Goal: Register for event/course

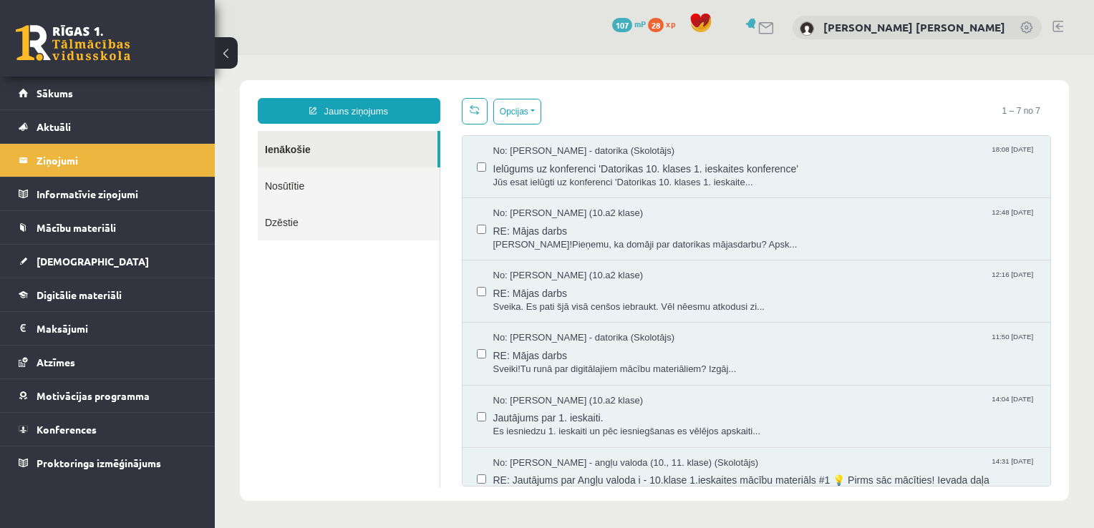
click at [231, 54] on button at bounding box center [226, 53] width 23 height 32
click at [231, 54] on div "0 Dāvanas 107 mP 28 xp [PERSON_NAME] [PERSON_NAME]" at bounding box center [654, 27] width 879 height 55
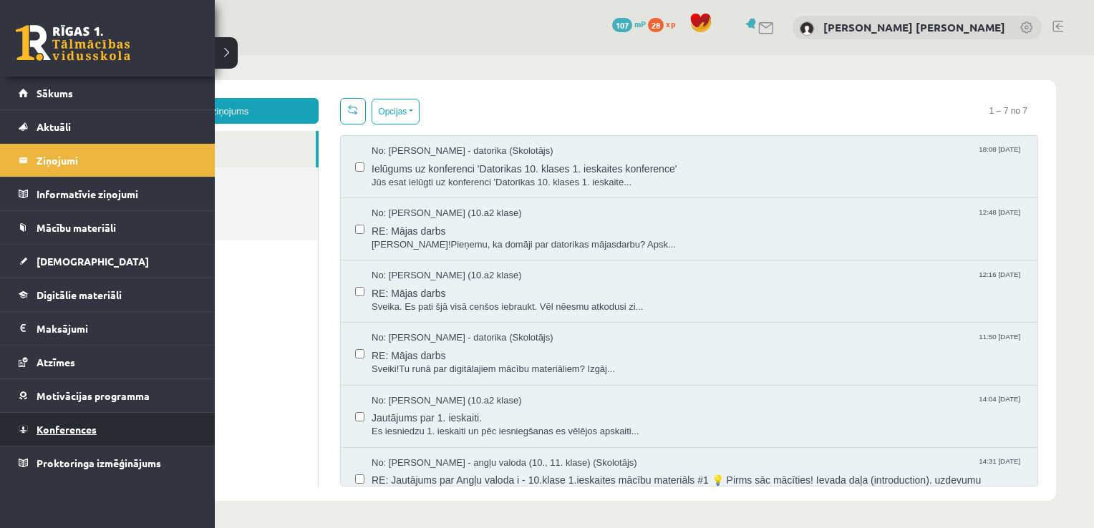
click at [53, 424] on span "Konferences" at bounding box center [67, 429] width 60 height 13
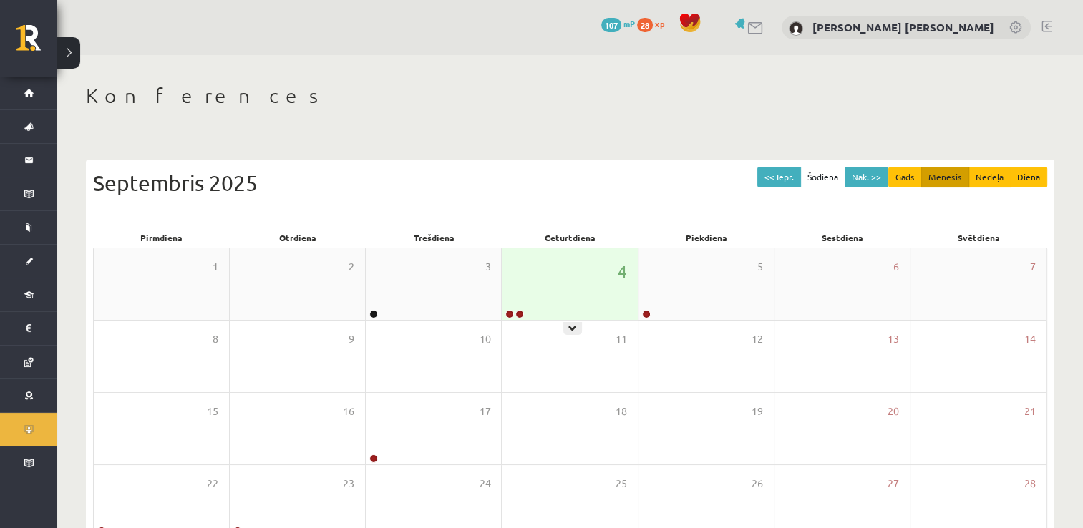
click at [556, 284] on div "4" at bounding box center [569, 284] width 135 height 72
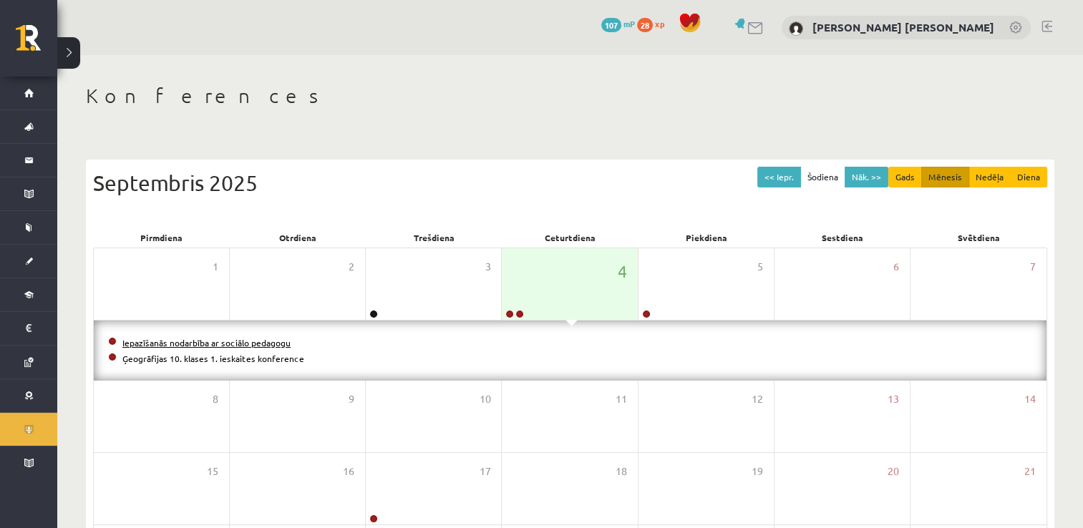
click at [237, 344] on link "Iepazīšanās nodarbība ar sociālo pedagogu" at bounding box center [206, 342] width 168 height 11
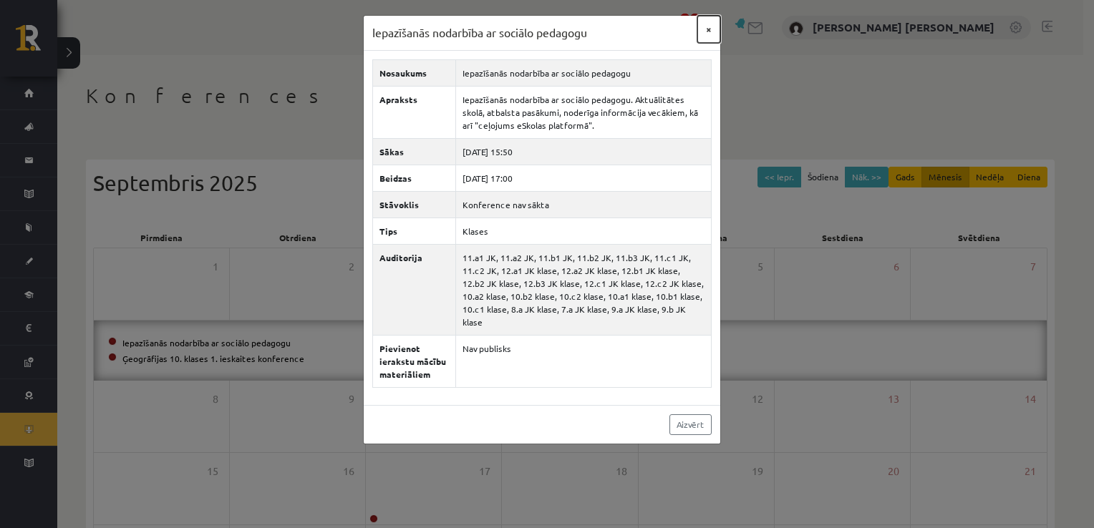
click at [707, 32] on button "×" at bounding box center [708, 29] width 23 height 27
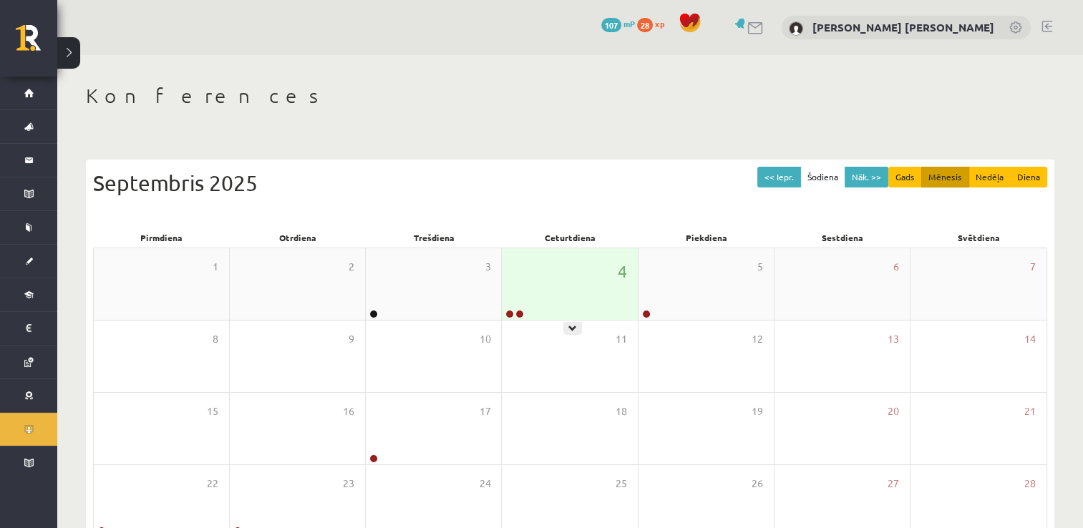
click at [541, 276] on div "4" at bounding box center [569, 284] width 135 height 72
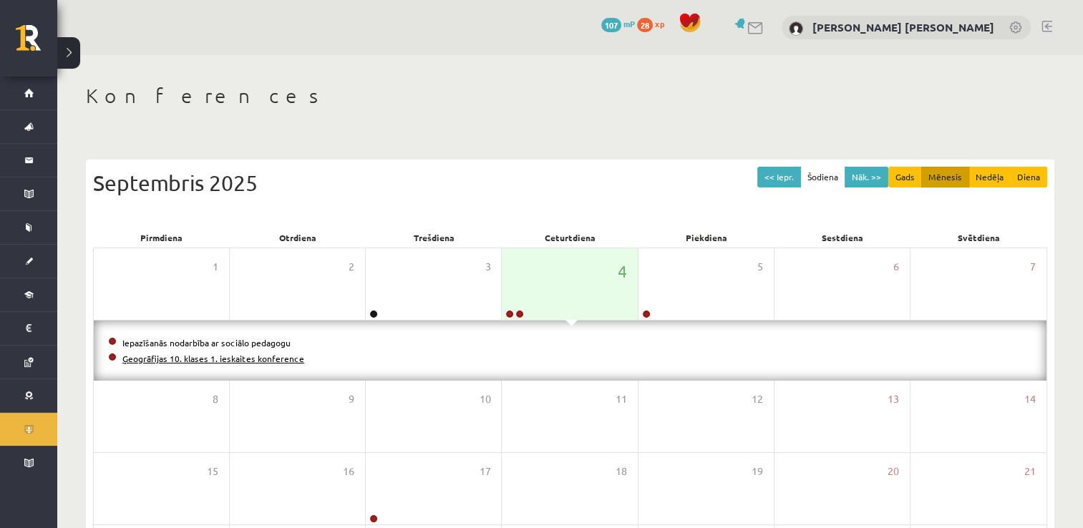
click at [241, 359] on link "Ģeogrāfijas 10. klases 1. ieskaites konference" at bounding box center [213, 358] width 182 height 11
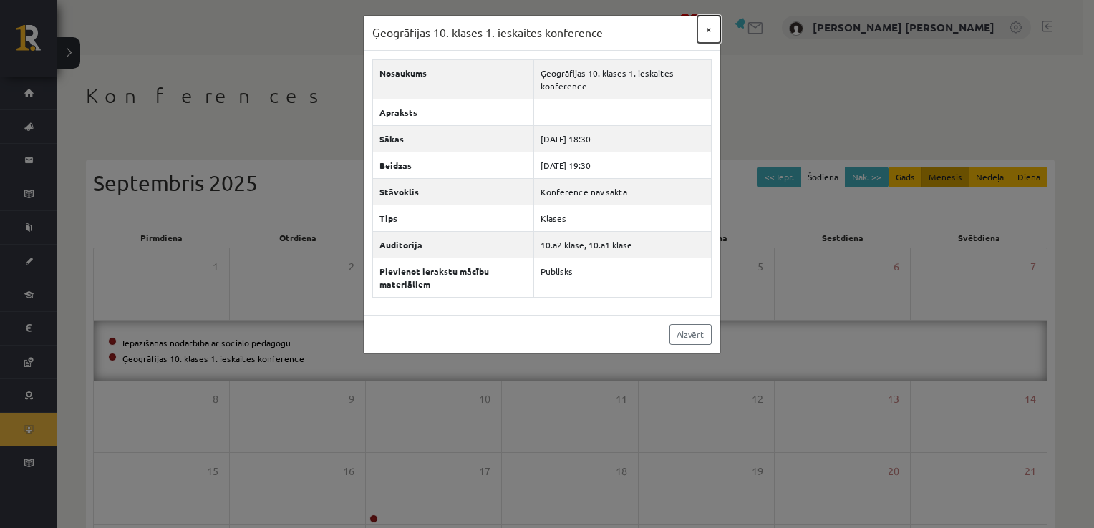
click at [707, 28] on button "×" at bounding box center [708, 29] width 23 height 27
